Goal: Task Accomplishment & Management: Use online tool/utility

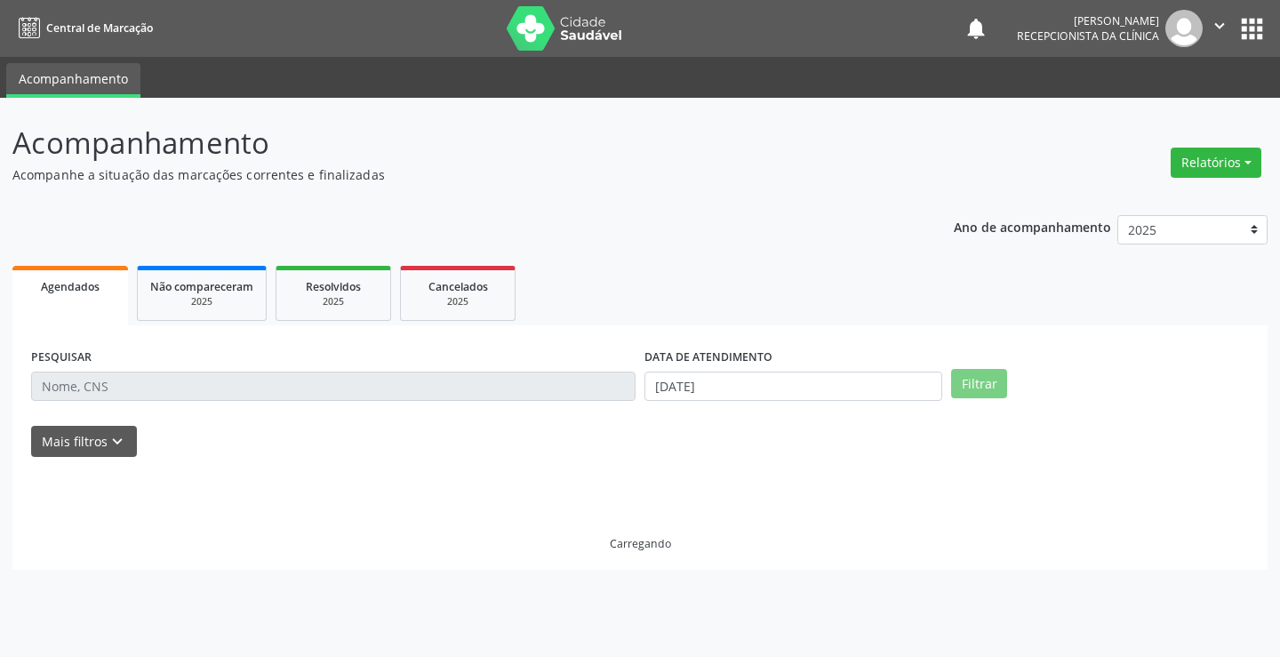
drag, startPoint x: 679, startPoint y: 258, endPoint x: 667, endPoint y: 242, distance: 20.3
click at [679, 256] on div "Ano de acompanhamento 2025 2024 2023 Agendados Não compareceram 2025 Resolvidos…" at bounding box center [639, 387] width 1255 height 368
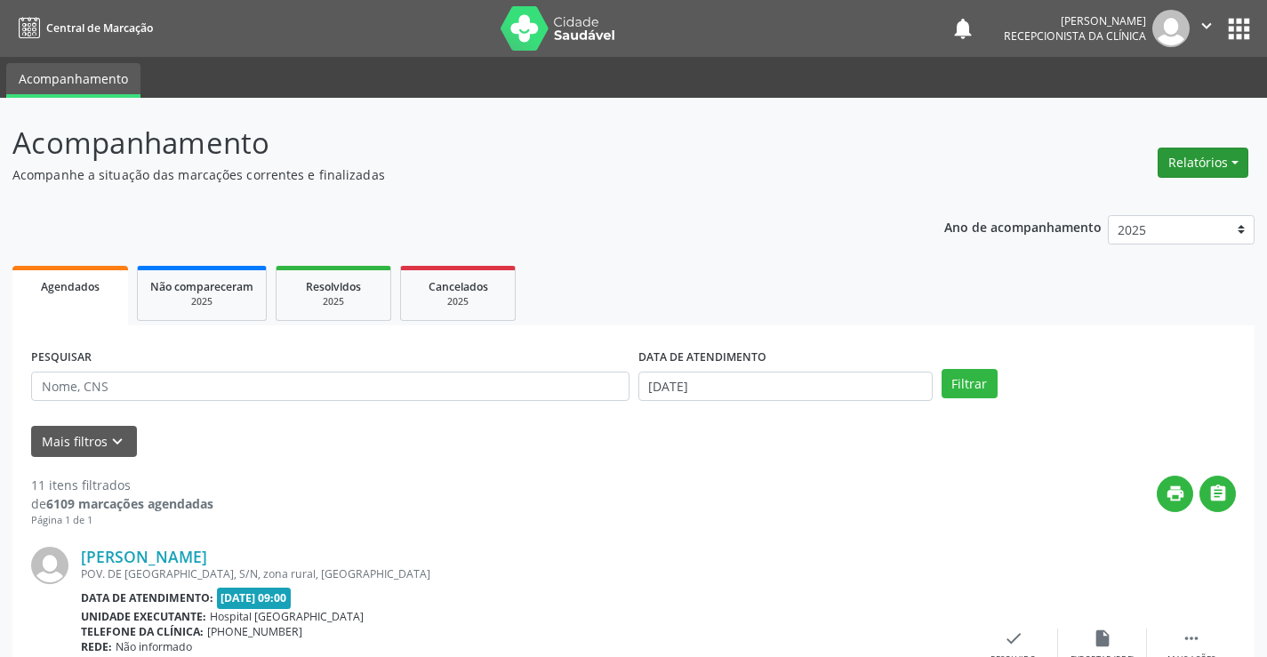
click at [1184, 161] on button "Relatórios" at bounding box center [1202, 163] width 91 height 30
click at [1142, 200] on link "Agendamentos" at bounding box center [1153, 200] width 191 height 25
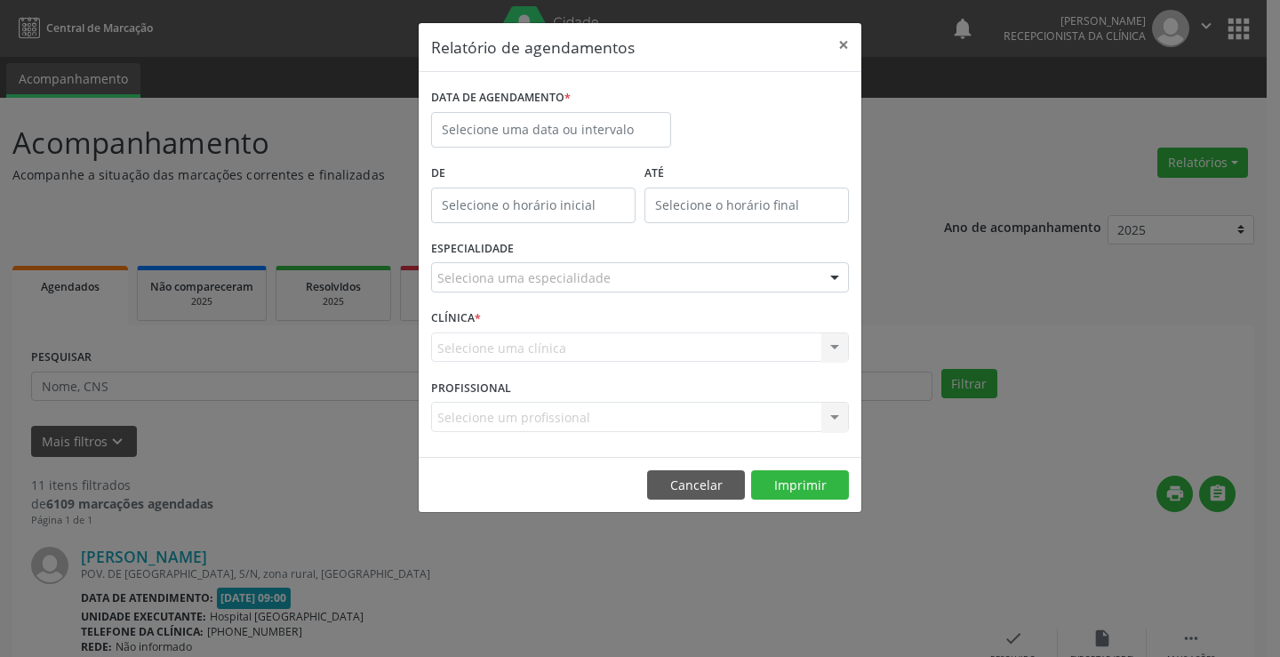
click at [632, 273] on div "Seleciona uma especialidade" at bounding box center [640, 277] width 418 height 30
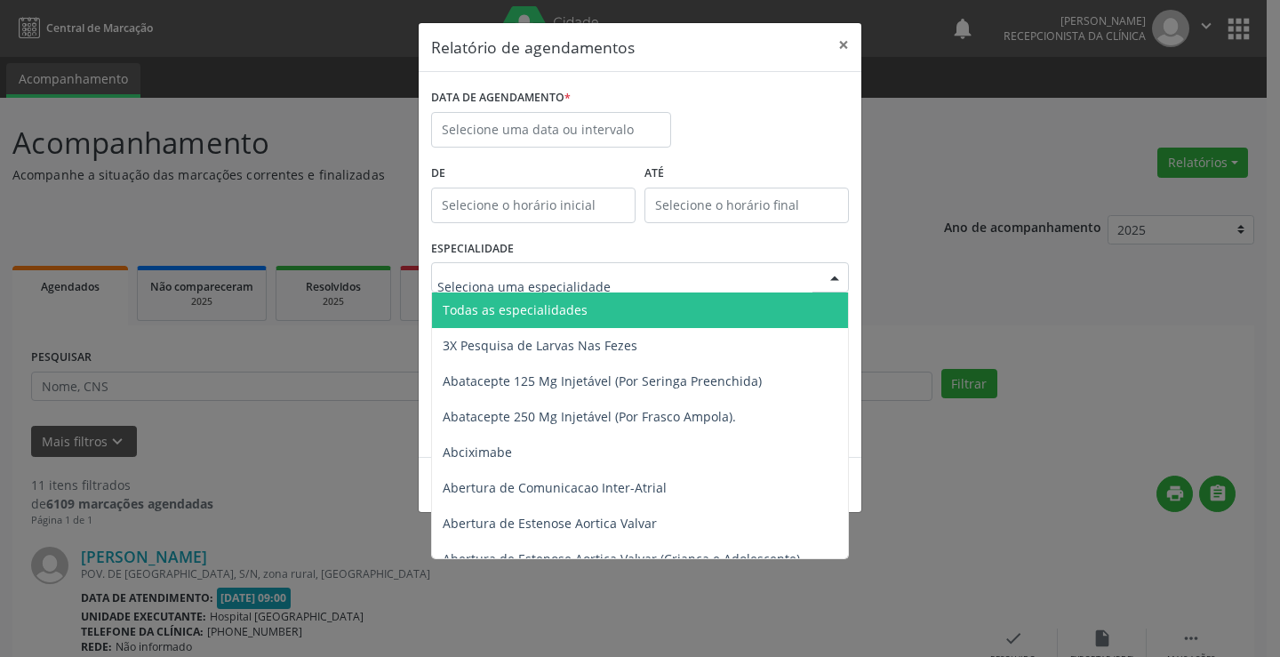
click at [632, 273] on input "text" at bounding box center [624, 286] width 375 height 36
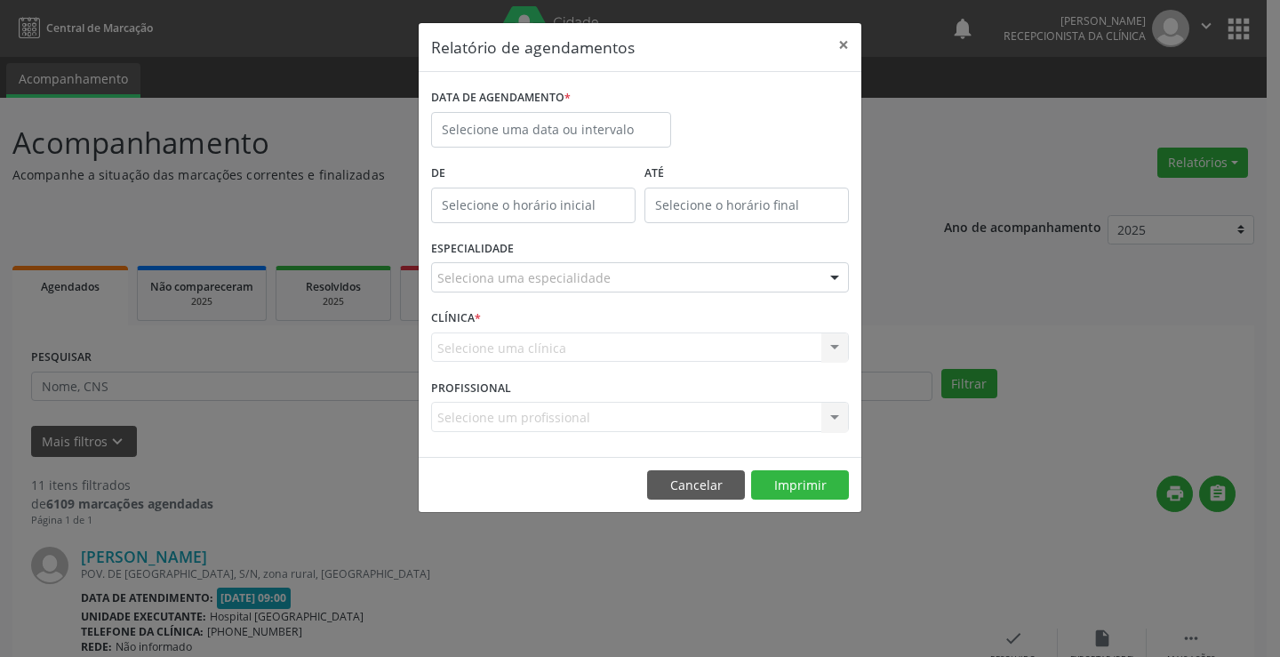
click at [995, 297] on div "Relatório de agendamentos × DATA DE AGENDAMENTO * De ATÉ ESPECIALIDADE Selecion…" at bounding box center [640, 328] width 1280 height 657
click at [757, 346] on div "Selecione uma clínica Nenhum resultado encontrado para: " " Não há nenhuma opçã…" at bounding box center [640, 347] width 418 height 30
click at [799, 352] on div "Selecione uma clínica Nenhum resultado encontrado para: " " Não há nenhuma opçã…" at bounding box center [640, 347] width 418 height 30
click at [844, 45] on button "×" at bounding box center [844, 45] width 36 height 44
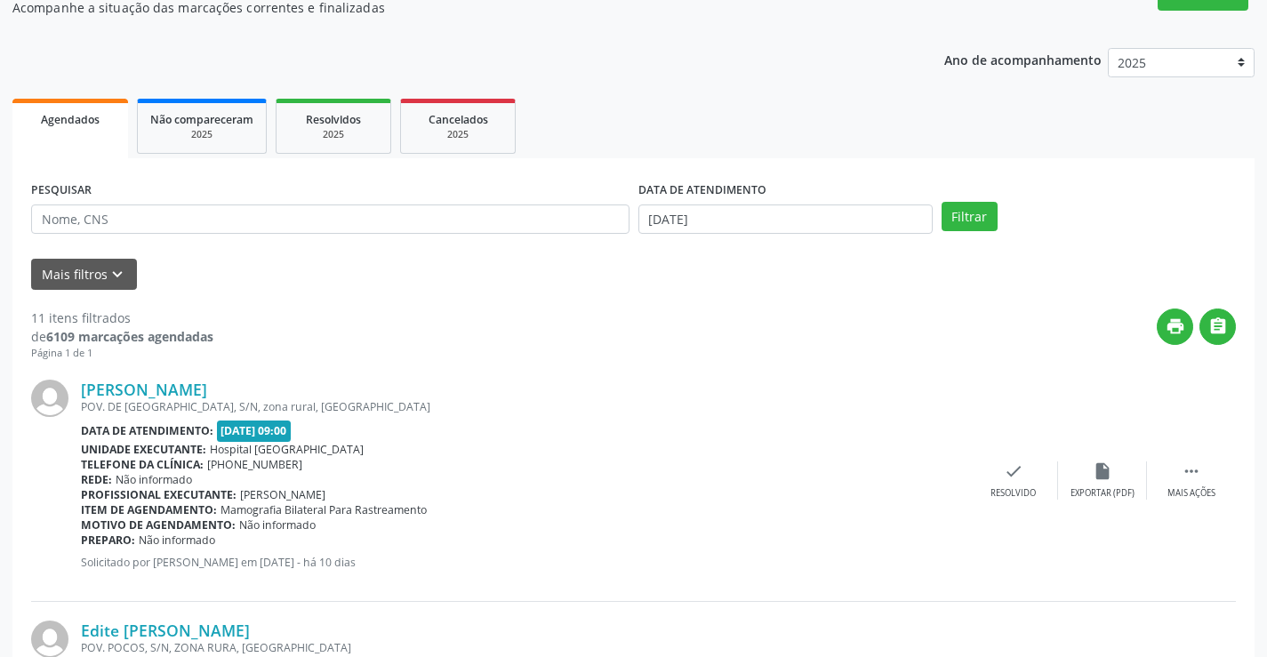
scroll to position [78, 0]
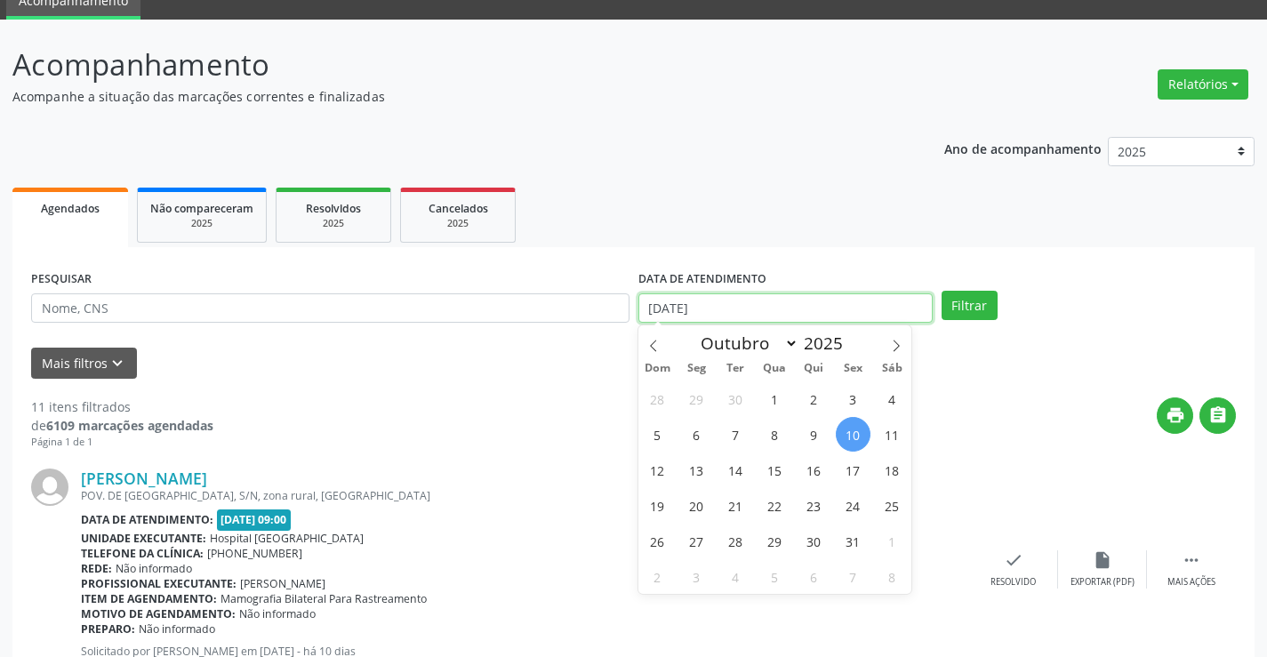
click at [745, 307] on input "[DATE]" at bounding box center [785, 308] width 294 height 30
click at [888, 432] on span "11" at bounding box center [892, 434] width 35 height 35
type input "[DATE]"
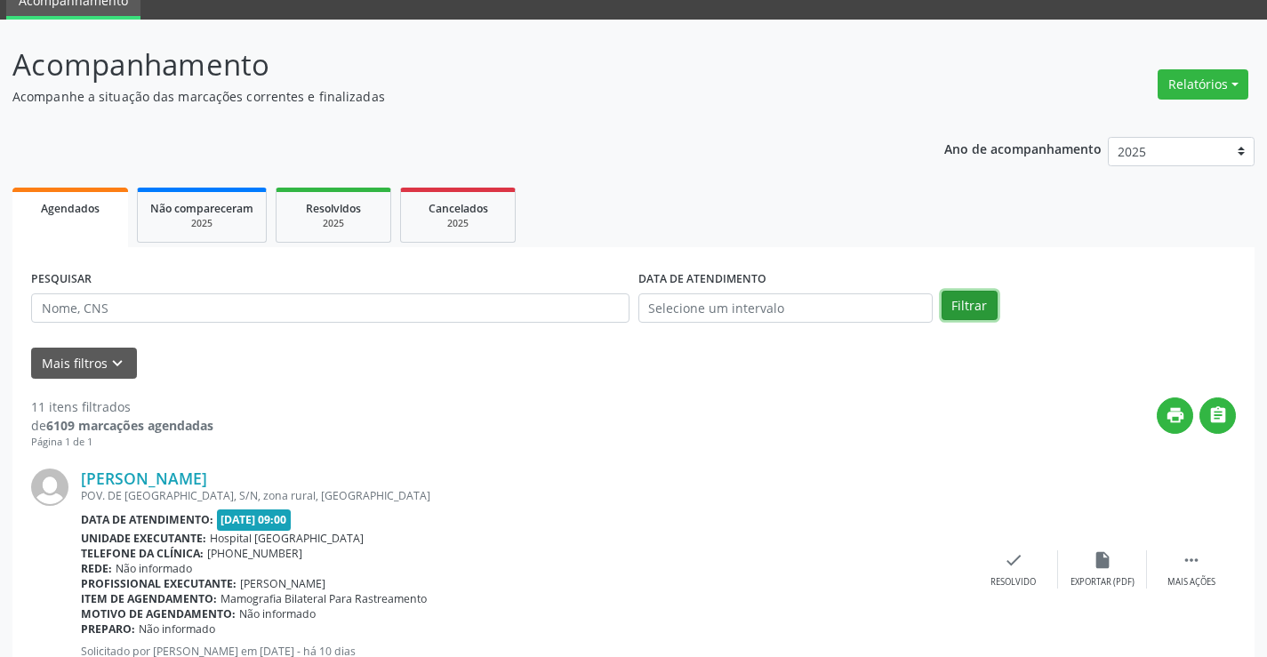
click at [958, 306] on button "Filtrar" at bounding box center [969, 306] width 56 height 30
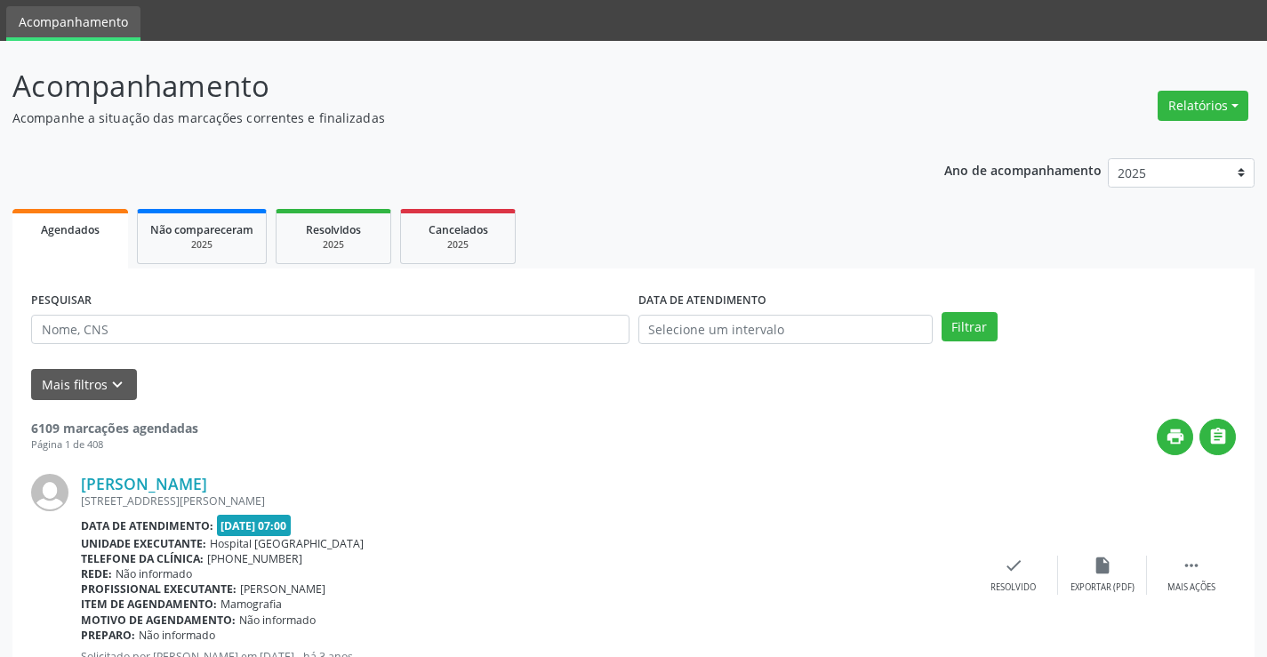
scroll to position [89, 0]
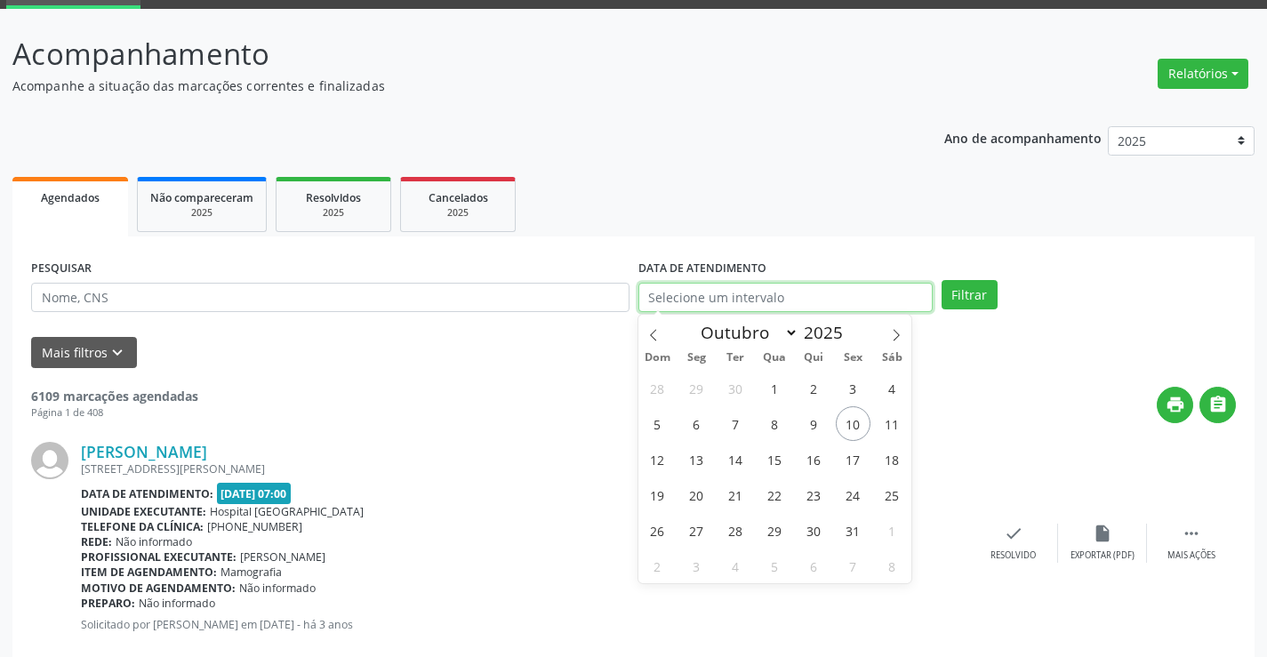
click at [823, 300] on input "text" at bounding box center [785, 298] width 294 height 30
click at [700, 461] on span "13" at bounding box center [696, 459] width 35 height 35
type input "[DATE]"
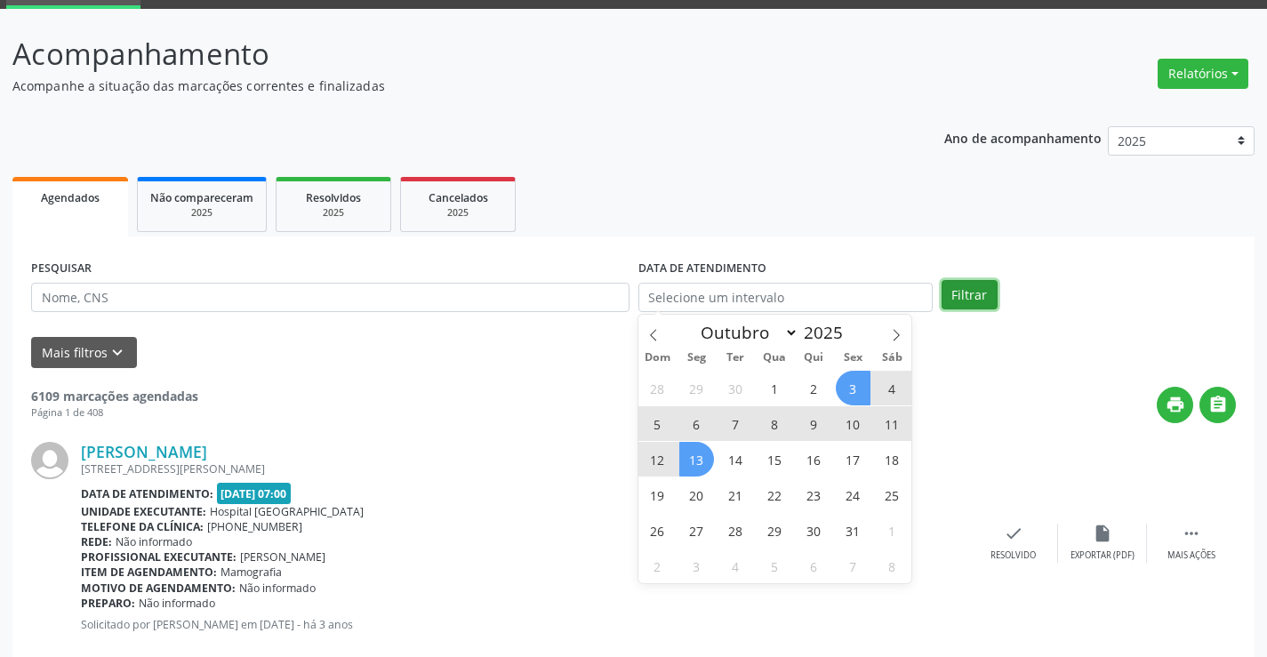
click at [968, 295] on button "Filtrar" at bounding box center [969, 295] width 56 height 30
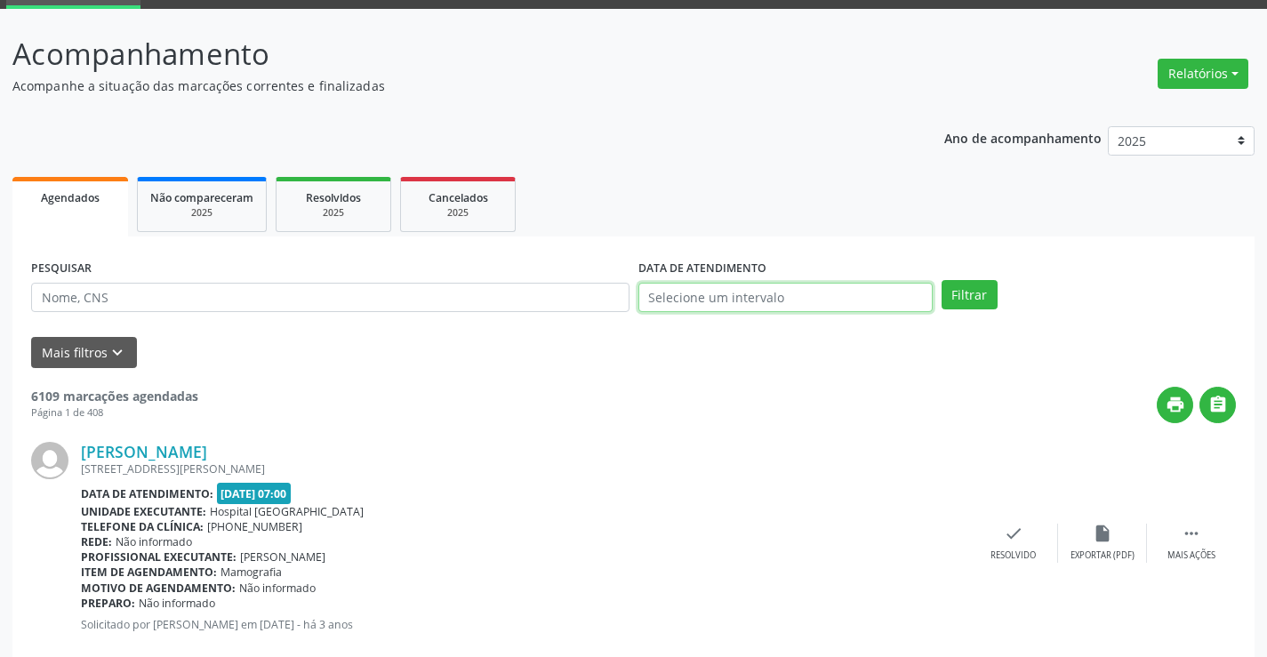
click at [780, 300] on input "text" at bounding box center [785, 298] width 294 height 30
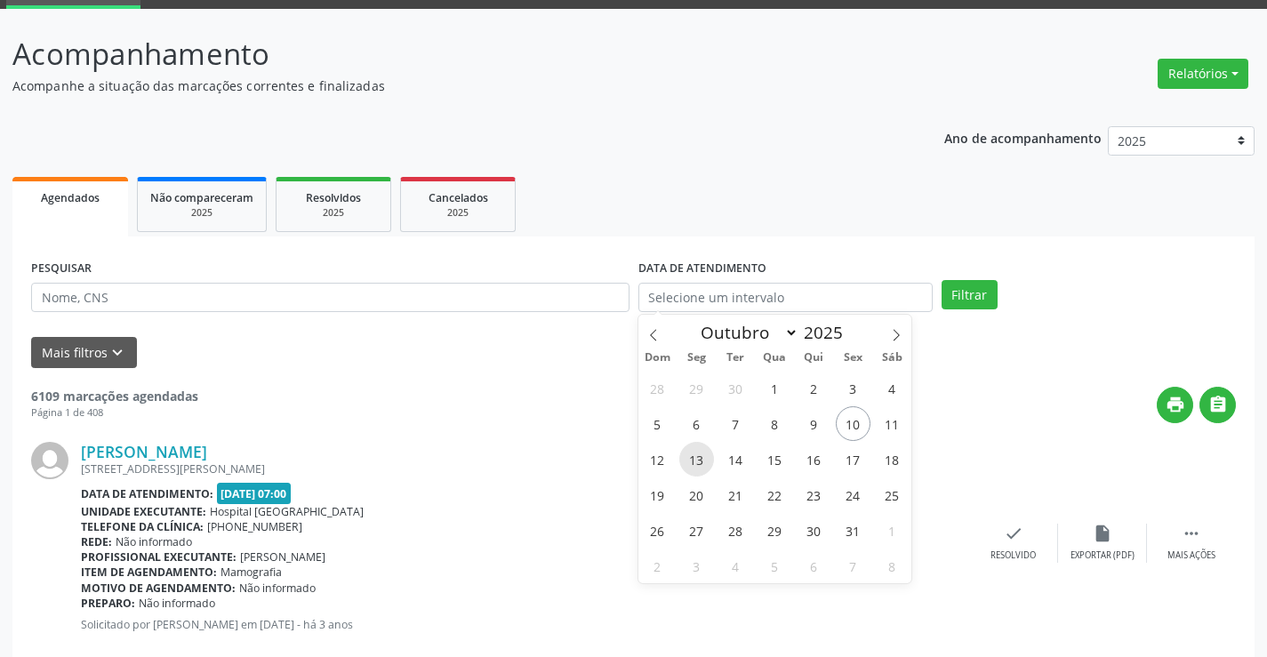
click at [693, 462] on span "13" at bounding box center [696, 459] width 35 height 35
type input "[DATE]"
click at [693, 462] on span "13" at bounding box center [696, 459] width 35 height 35
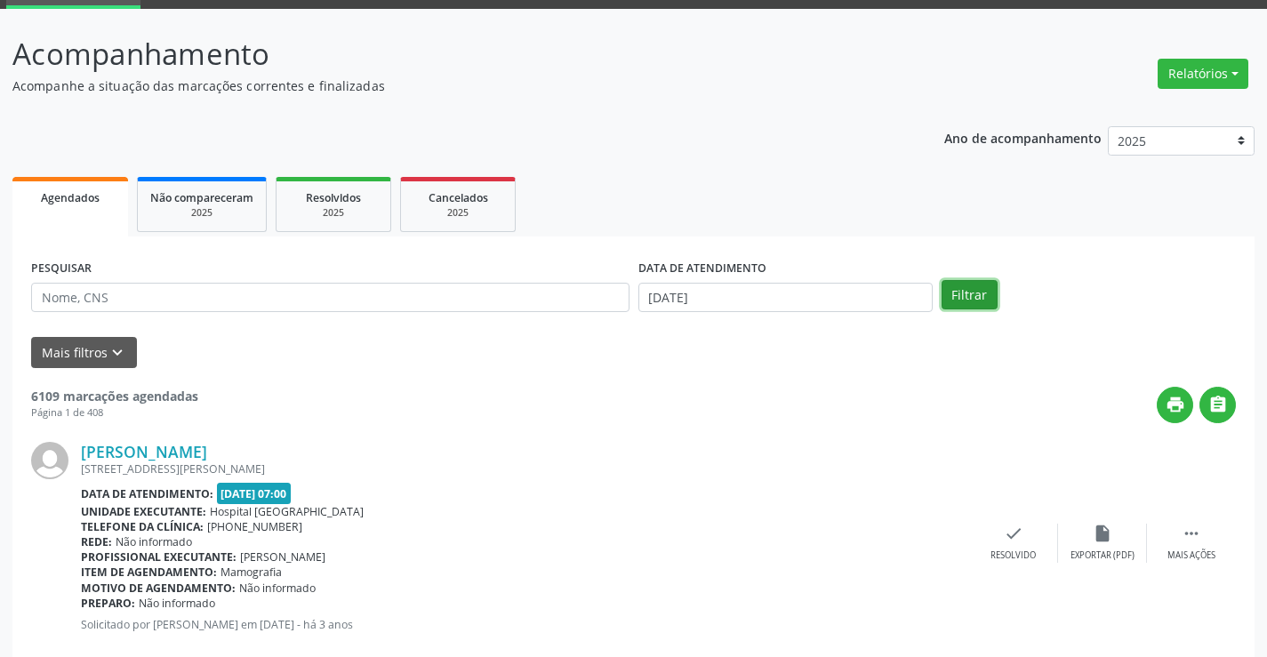
click at [957, 299] on button "Filtrar" at bounding box center [969, 295] width 56 height 30
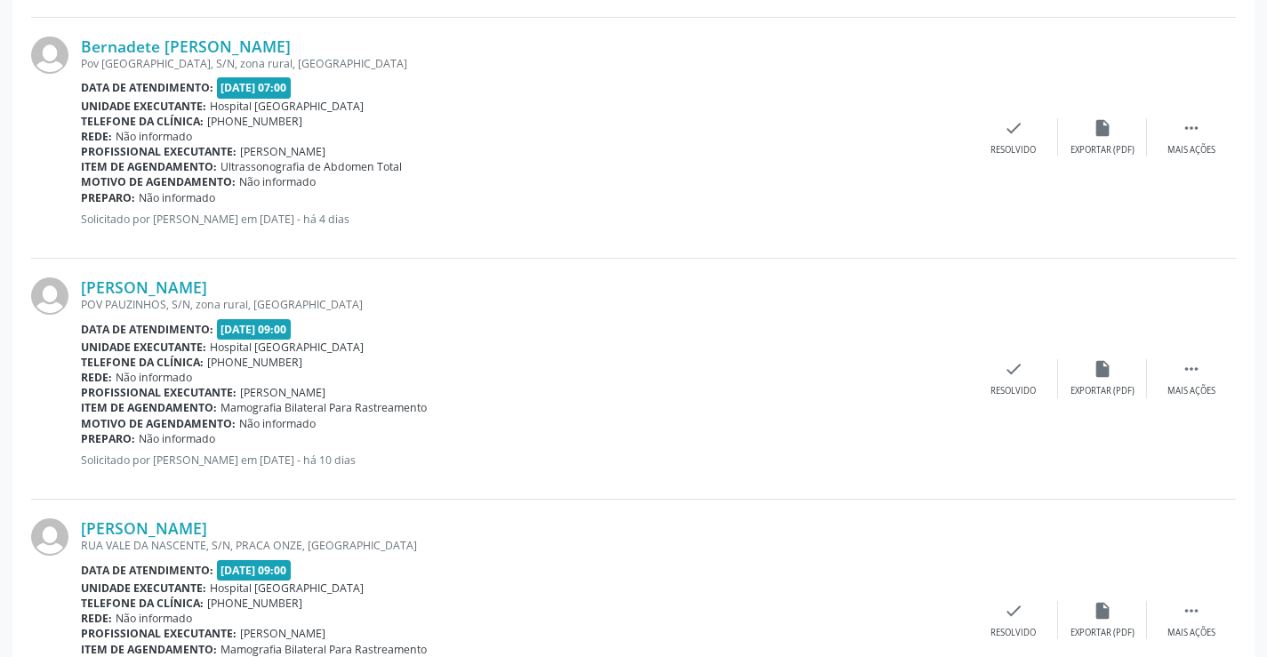
scroll to position [889, 0]
